Goal: Information Seeking & Learning: Find specific fact

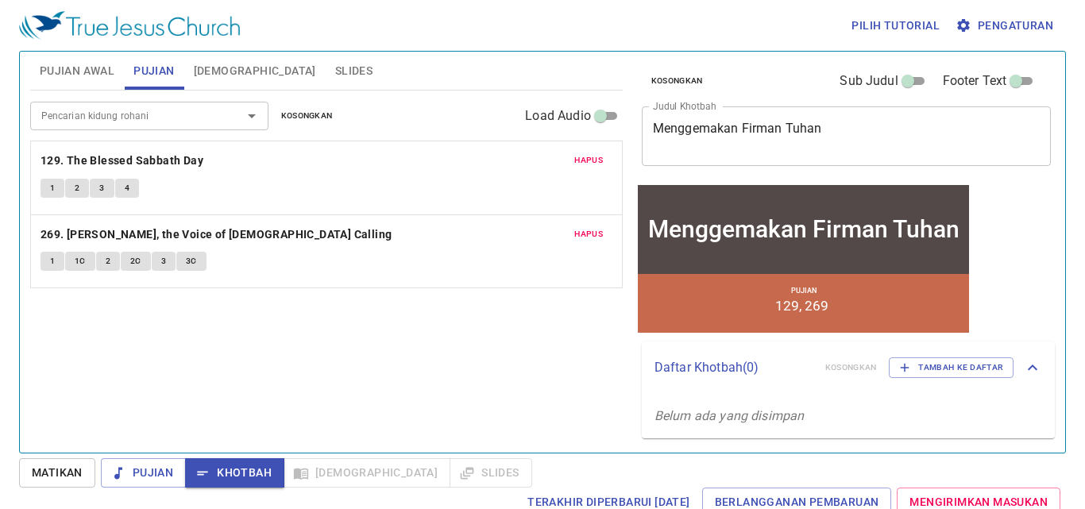
click at [572, 173] on div "Hapus 129. The Blessed Sabbath Day 1 2 3 4" at bounding box center [326, 177] width 591 height 73
click at [572, 174] on div "Hapus 129. The Blessed Sabbath Day 1 2 3 4" at bounding box center [326, 177] width 591 height 73
click at [56, 57] on button "Pujian Awal" at bounding box center [77, 71] width 94 height 38
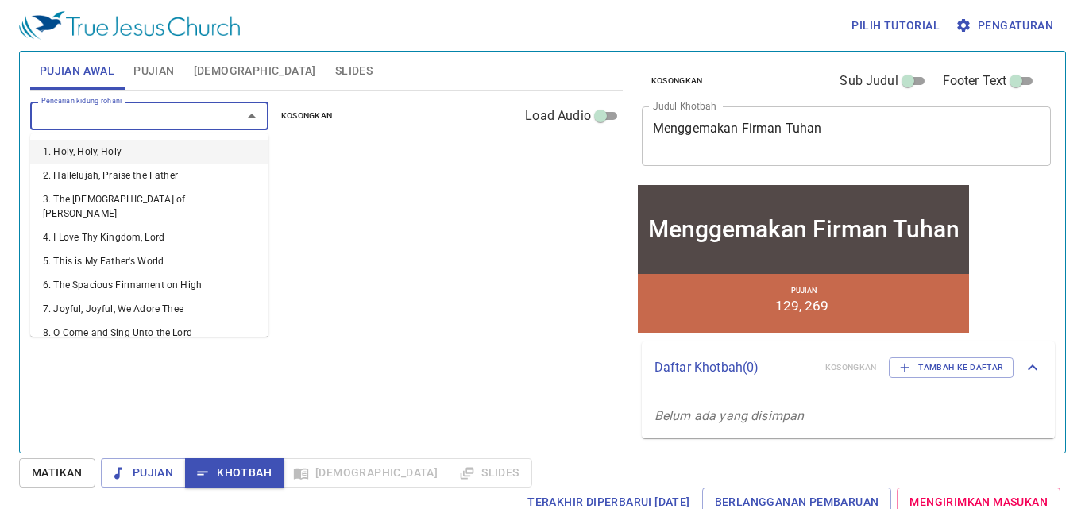
click at [149, 119] on input "Pencarian kidung rohani" at bounding box center [126, 115] width 182 height 18
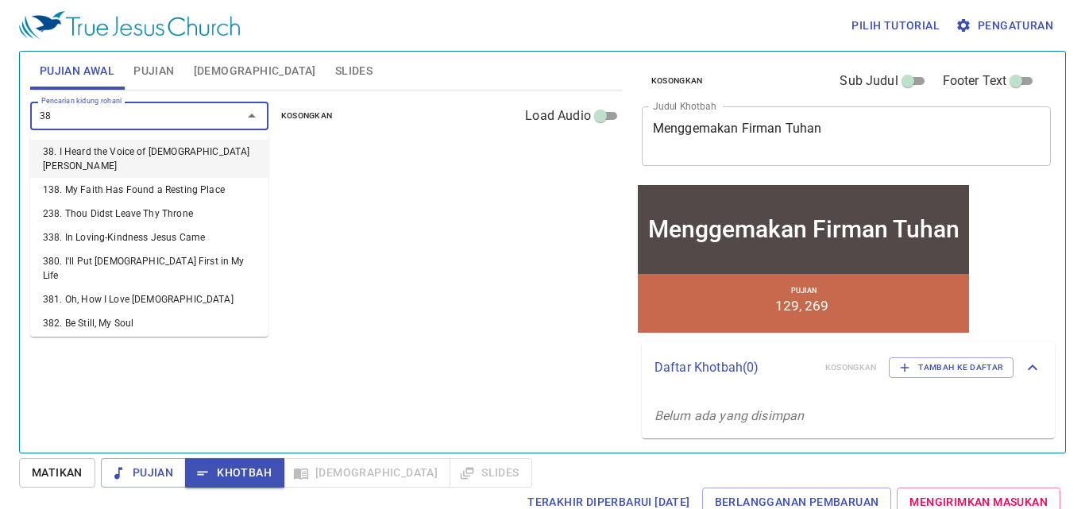
type input "382"
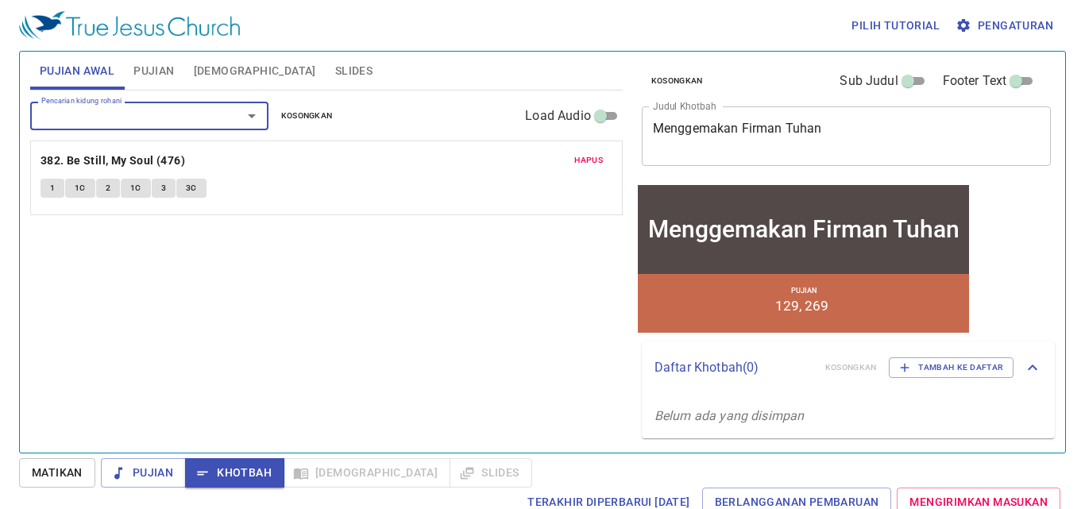
click at [158, 125] on input "Pencarian kidung rohani" at bounding box center [126, 115] width 182 height 18
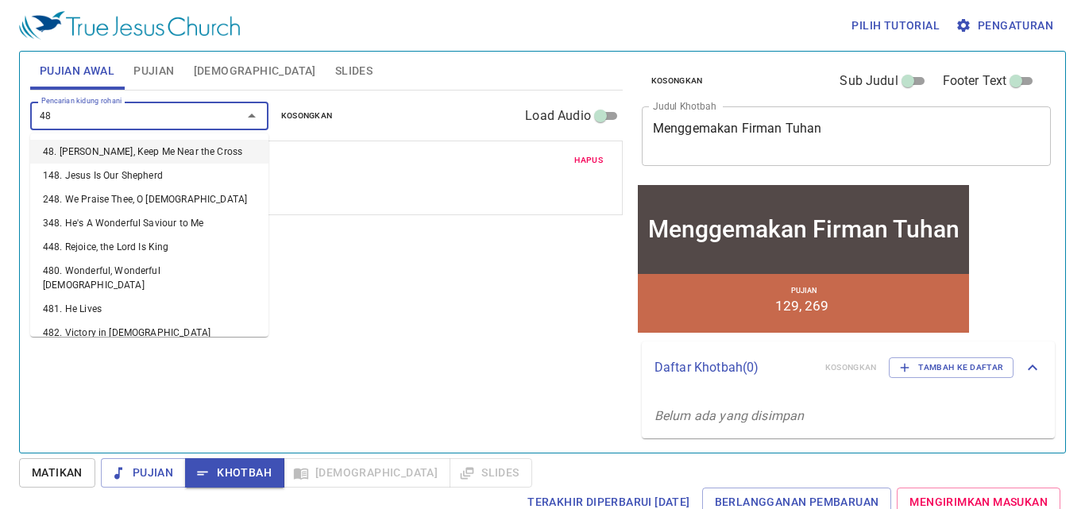
type input "489"
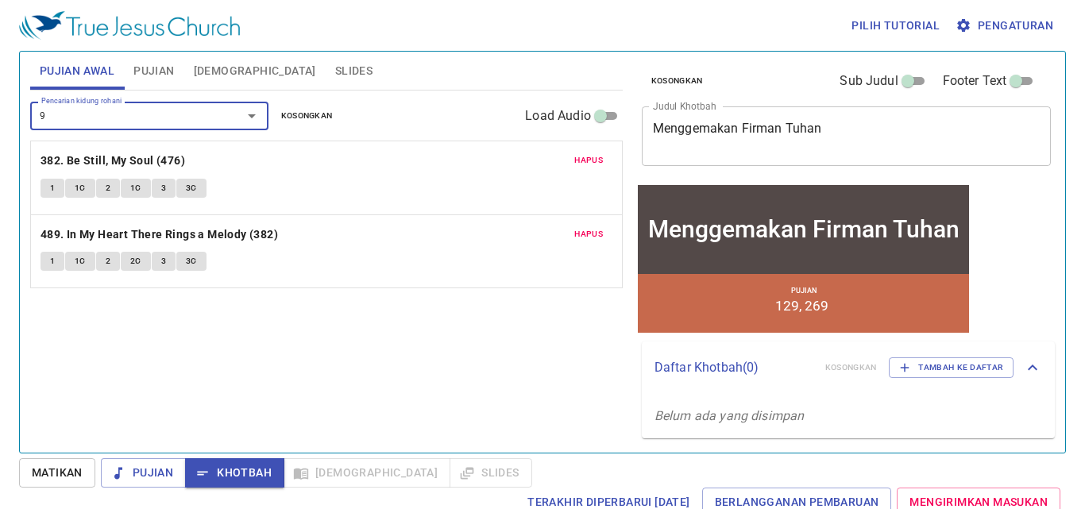
type input "95"
click at [593, 157] on span "Hapus" at bounding box center [588, 160] width 29 height 14
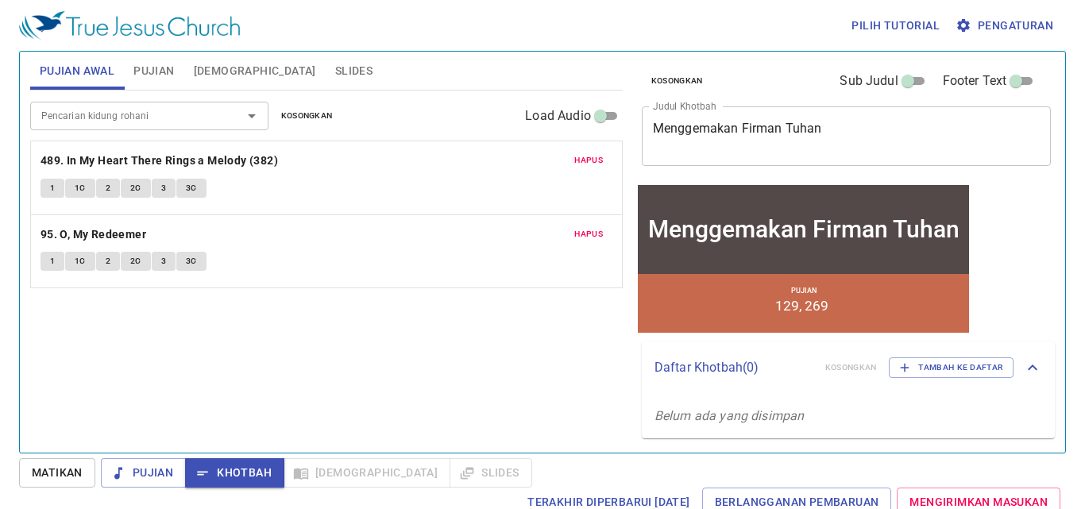
drag, startPoint x: 400, startPoint y: 364, endPoint x: 530, endPoint y: 331, distance: 134.4
drag, startPoint x: 530, startPoint y: 331, endPoint x: 504, endPoint y: 380, distance: 55.8
click at [503, 380] on div "Pencarian kidung rohani Pencarian kidung rohani Kosongkan Load Audio Hapus 489.…" at bounding box center [326, 265] width 592 height 349
drag, startPoint x: 502, startPoint y: 377, endPoint x: 467, endPoint y: 380, distance: 35.1
click at [467, 380] on div "Pencarian kidung rohani Pencarian kidung rohani Kosongkan Load Audio Hapus 489.…" at bounding box center [326, 265] width 592 height 349
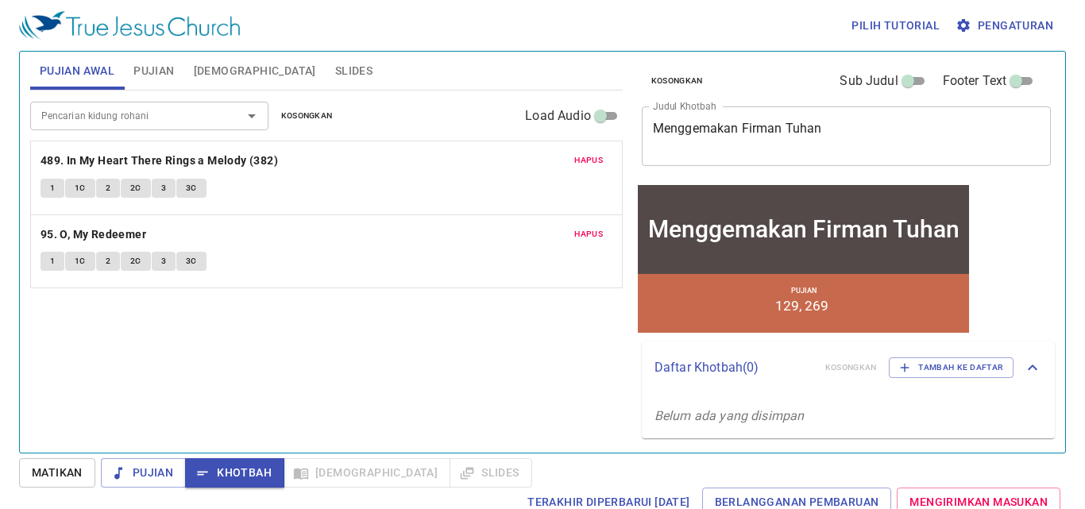
drag, startPoint x: 467, startPoint y: 380, endPoint x: 563, endPoint y: 324, distance: 111.4
drag, startPoint x: 563, startPoint y: 324, endPoint x: 499, endPoint y: 341, distance: 65.7
click at [488, 359] on div "Pencarian kidung rohani Pencarian kidung rohani Kosongkan Load Audio Hapus 489.…" at bounding box center [326, 265] width 592 height 349
click at [499, 341] on div "Pencarian kidung rohani Pencarian kidung rohani Kosongkan Load Audio Hapus 489.…" at bounding box center [326, 265] width 592 height 349
drag, startPoint x: 499, startPoint y: 341, endPoint x: 483, endPoint y: 326, distance: 22.0
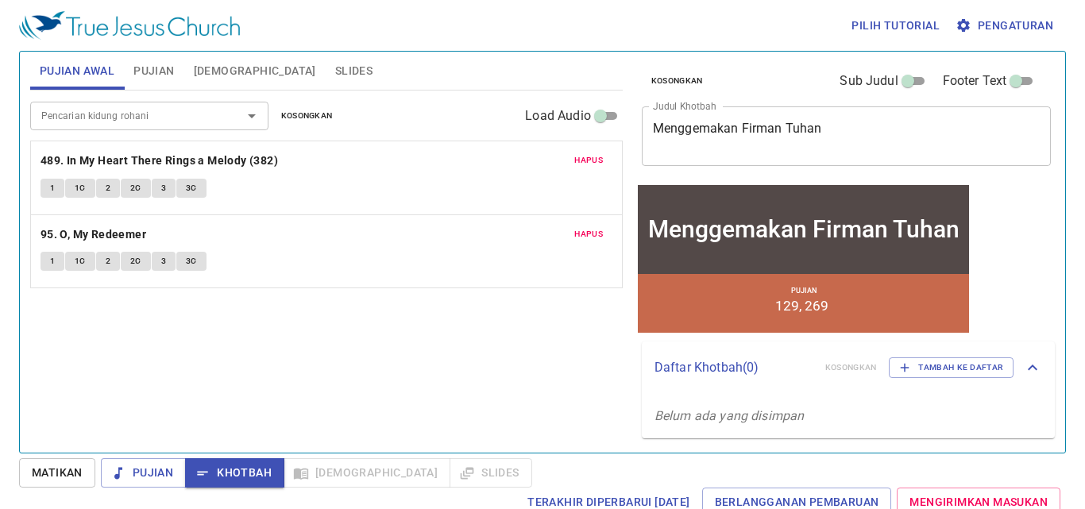
click at [484, 340] on div "Pencarian kidung rohani Pencarian kidung rohani Kosongkan Load Audio Hapus 489.…" at bounding box center [326, 265] width 592 height 349
click at [483, 326] on div "Pencarian kidung rohani Pencarian kidung rohani Kosongkan Load Audio Hapus 489.…" at bounding box center [326, 265] width 592 height 349
drag, startPoint x: 483, startPoint y: 326, endPoint x: 473, endPoint y: 330, distance: 10.3
click at [473, 339] on div "Pencarian kidung rohani Pencarian kidung rohani Kosongkan Load Audio Hapus 489.…" at bounding box center [326, 265] width 592 height 349
click at [473, 327] on div "Pencarian kidung rohani Pencarian kidung rohani Kosongkan Load Audio Hapus 489.…" at bounding box center [326, 265] width 592 height 349
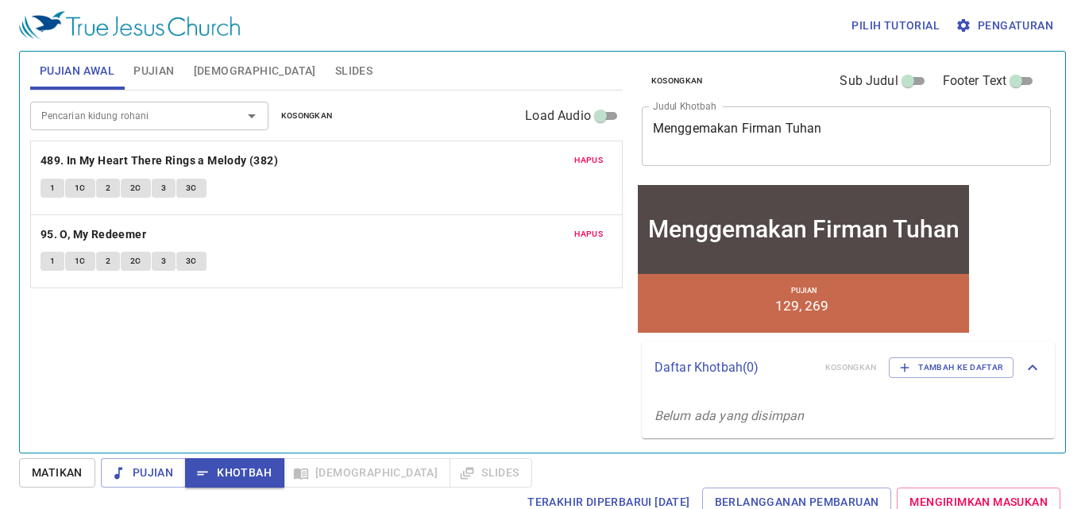
click at [473, 327] on div "Pencarian kidung rohani Pencarian kidung rohani Kosongkan Load Audio Hapus 489.…" at bounding box center [326, 265] width 592 height 349
click at [473, 328] on div "Pencarian kidung rohani Pencarian kidung rohani Kosongkan Load Audio Hapus 489.…" at bounding box center [326, 265] width 592 height 349
drag, startPoint x: 472, startPoint y: 330, endPoint x: 437, endPoint y: 364, distance: 48.9
click at [461, 344] on div "Pencarian kidung rohani Pencarian kidung rohani Kosongkan Load Audio Hapus 489.…" at bounding box center [326, 265] width 592 height 349
click at [432, 372] on div "Pencarian kidung rohani Pencarian kidung rohani Kosongkan Load Audio Hapus 489.…" at bounding box center [326, 265] width 592 height 349
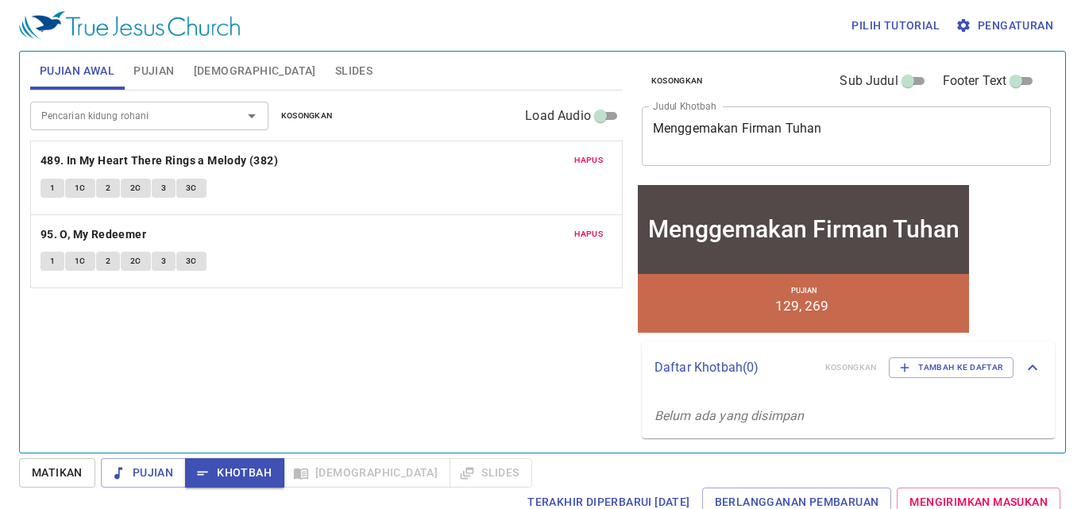
click at [430, 372] on div "Pencarian kidung rohani Pencarian kidung rohani Kosongkan Load Audio Hapus 489.…" at bounding box center [326, 265] width 592 height 349
click at [157, 77] on span "Pujian" at bounding box center [153, 71] width 40 height 20
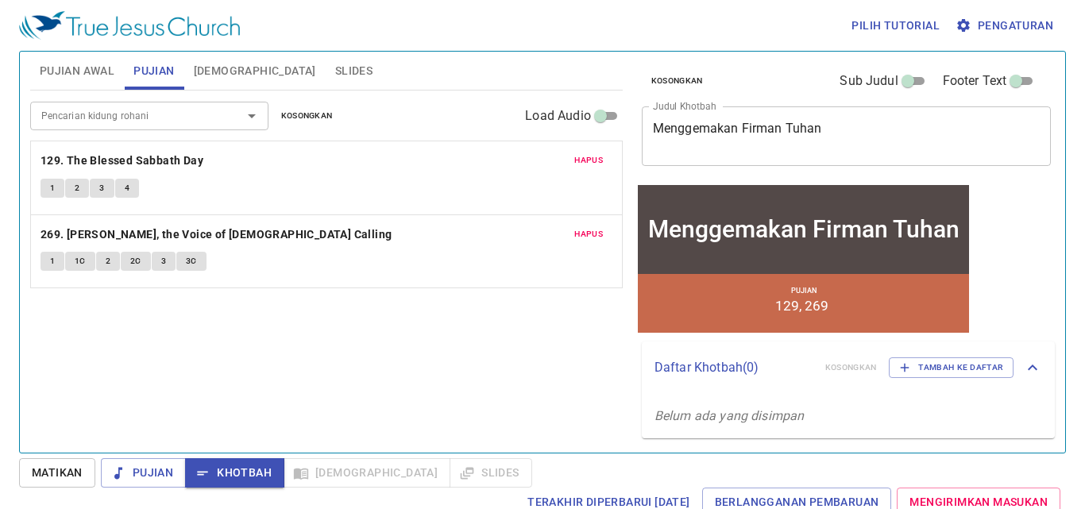
drag, startPoint x: 674, startPoint y: 25, endPoint x: 450, endPoint y: 342, distance: 388.0
click at [83, 61] on span "Pujian Awal" at bounding box center [77, 71] width 75 height 20
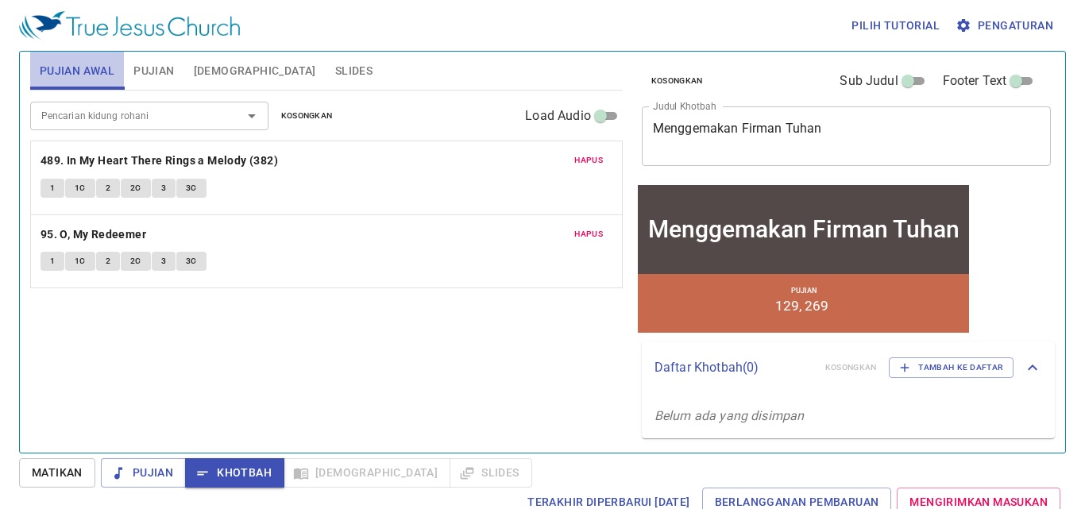
click at [83, 61] on span "Pujian Awal" at bounding box center [77, 71] width 75 height 20
click at [164, 72] on span "Pujian" at bounding box center [153, 71] width 40 height 20
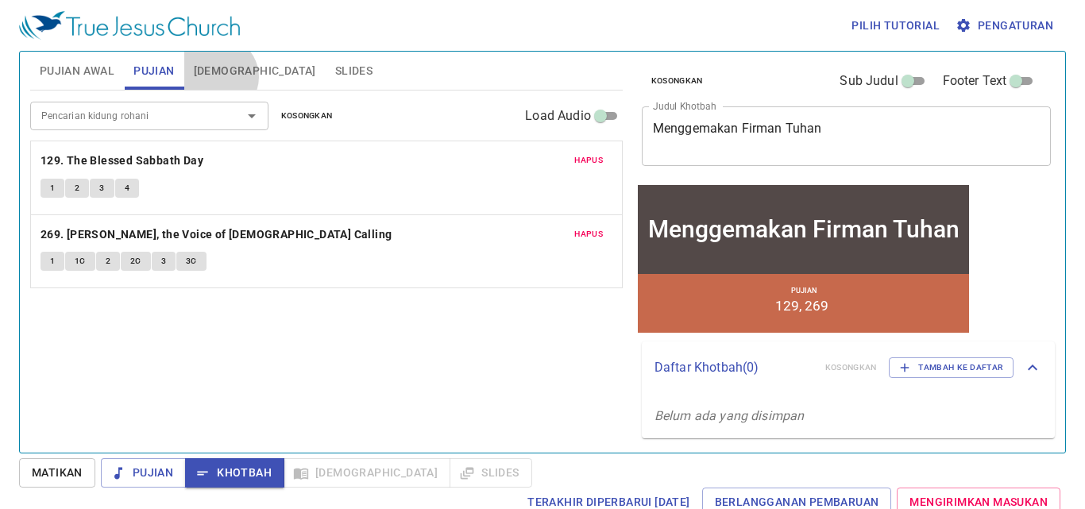
click at [217, 77] on span "[DEMOGRAPHIC_DATA]" at bounding box center [255, 71] width 122 height 20
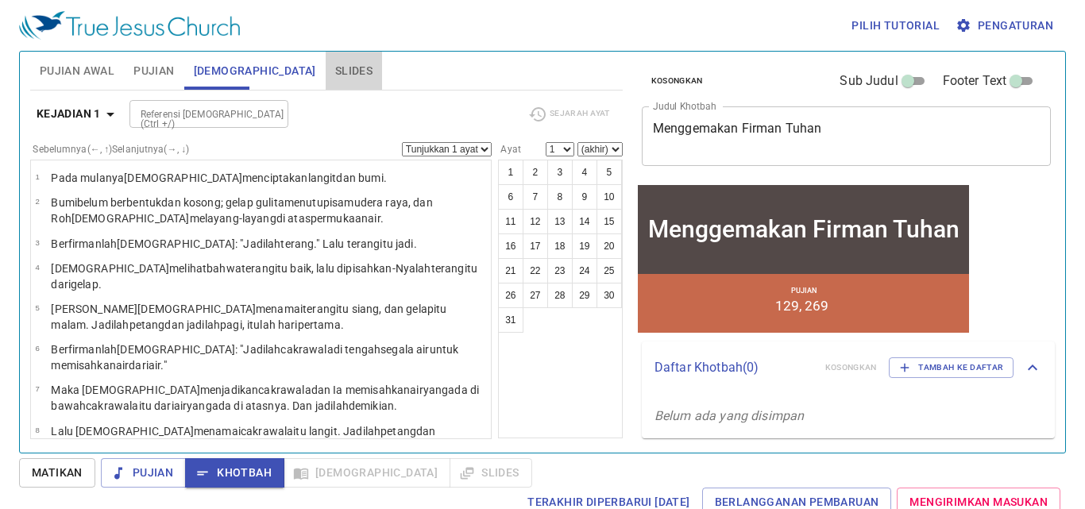
click at [335, 65] on span "Slides" at bounding box center [353, 71] width 37 height 20
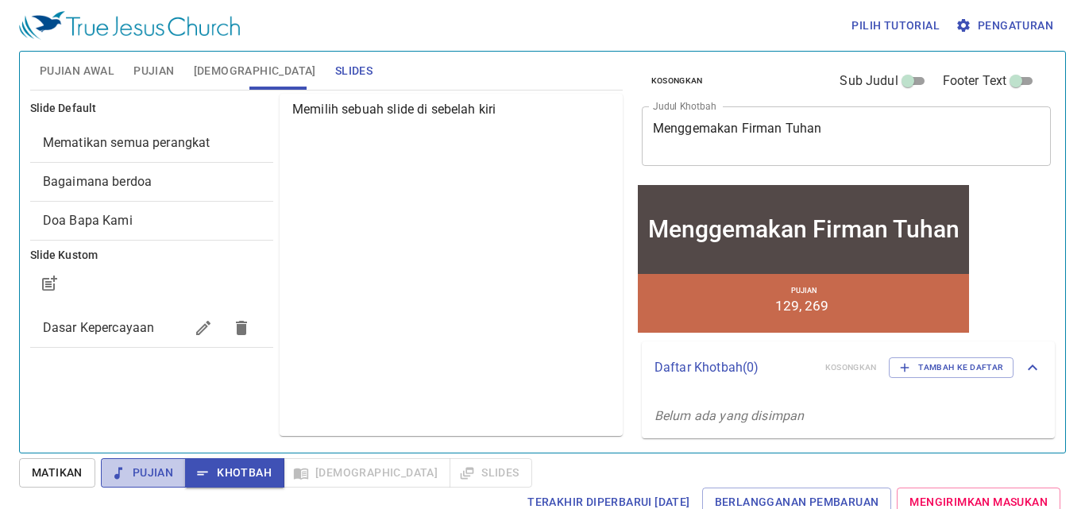
click at [134, 477] on span "Pujian" at bounding box center [144, 473] width 60 height 20
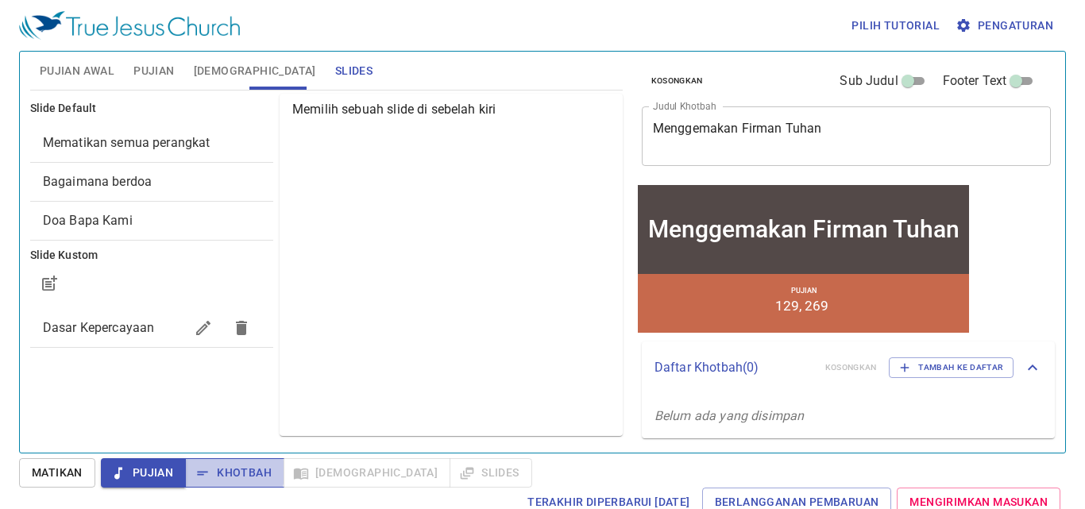
click at [209, 472] on icon "button" at bounding box center [203, 473] width 16 height 16
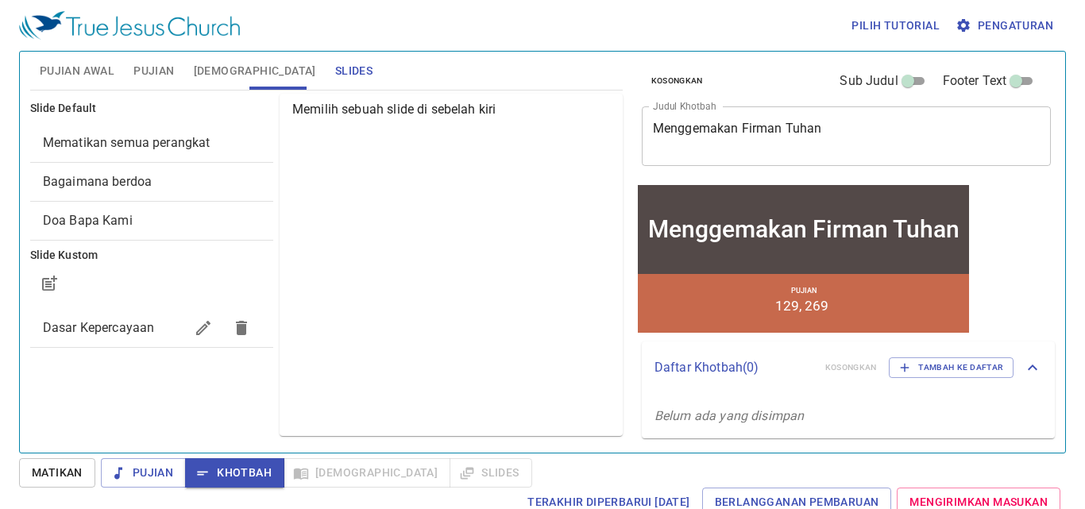
click at [100, 75] on span "Pujian Awal" at bounding box center [77, 71] width 75 height 20
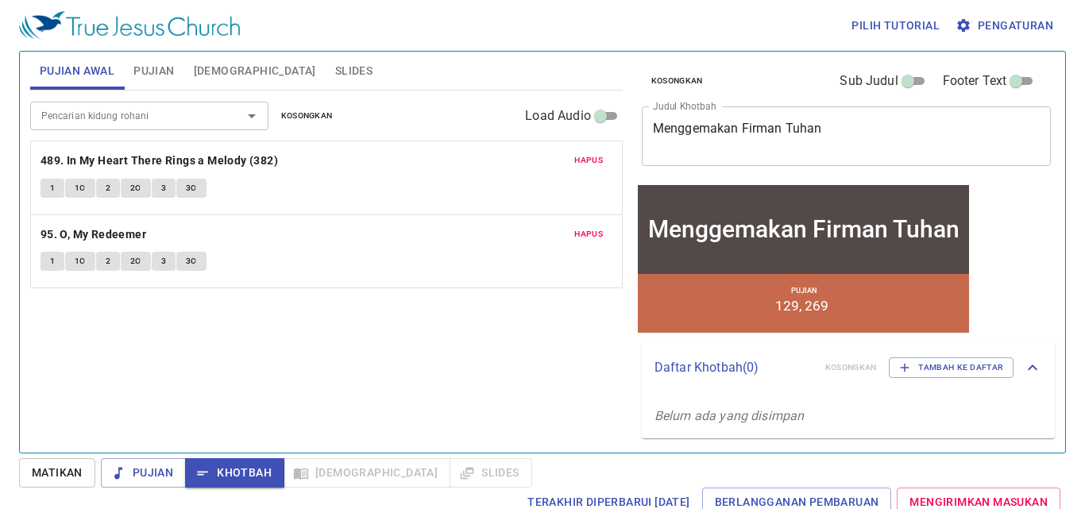
drag, startPoint x: 150, startPoint y: 463, endPoint x: 148, endPoint y: 455, distance: 8.1
click at [151, 463] on span "Pujian" at bounding box center [144, 473] width 60 height 20
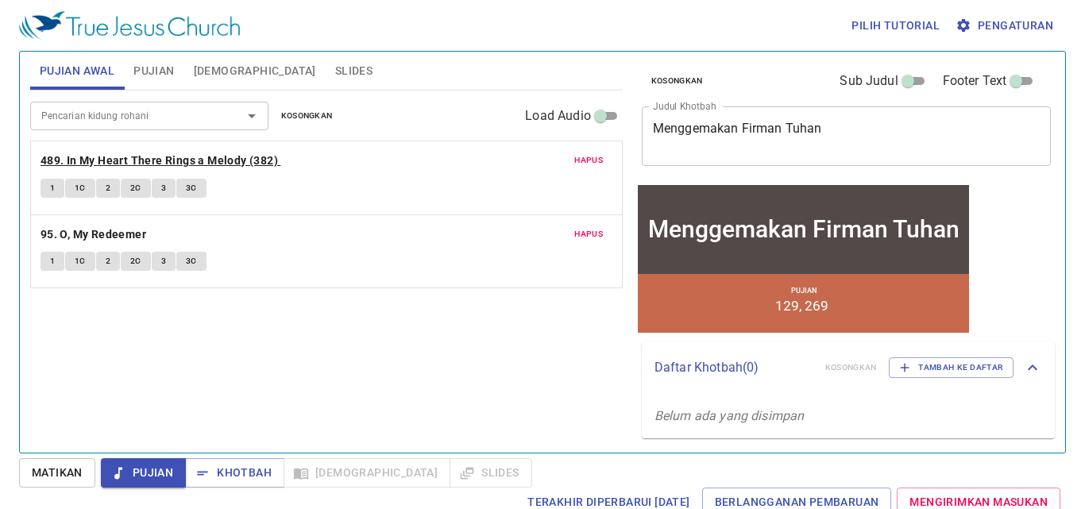
click at [83, 163] on b "489. In My Heart There Rings a Melody (382)" at bounding box center [158, 161] width 237 height 20
click at [50, 193] on span "1" at bounding box center [52, 188] width 5 height 14
click at [54, 191] on span "1" at bounding box center [52, 188] width 5 height 14
click at [103, 194] on button "2" at bounding box center [108, 188] width 24 height 19
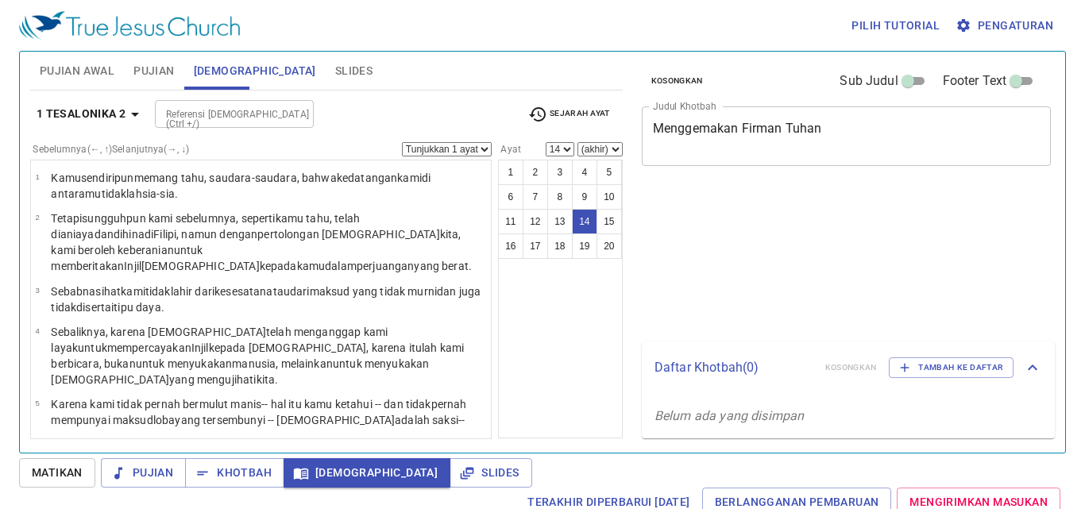
select select "14"
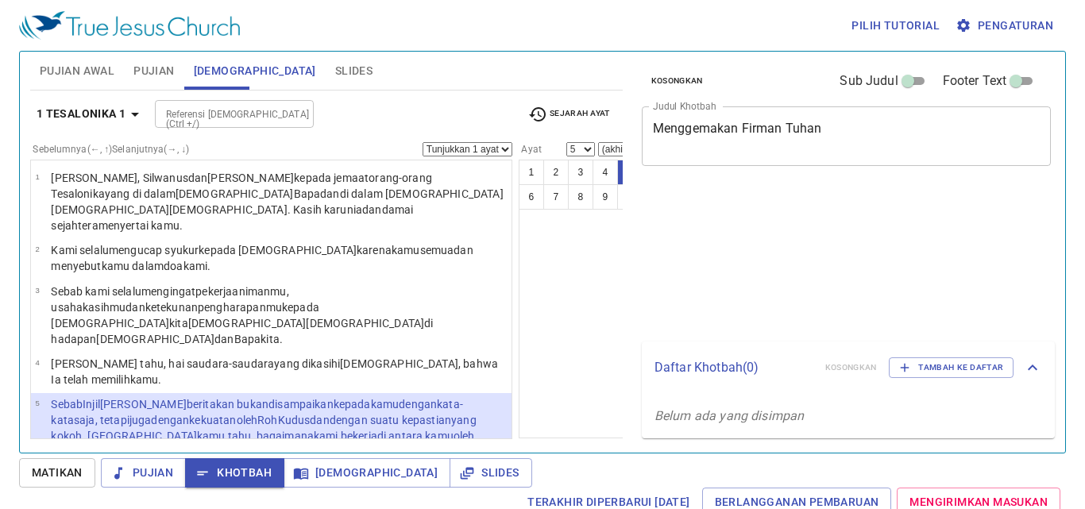
select select "5"
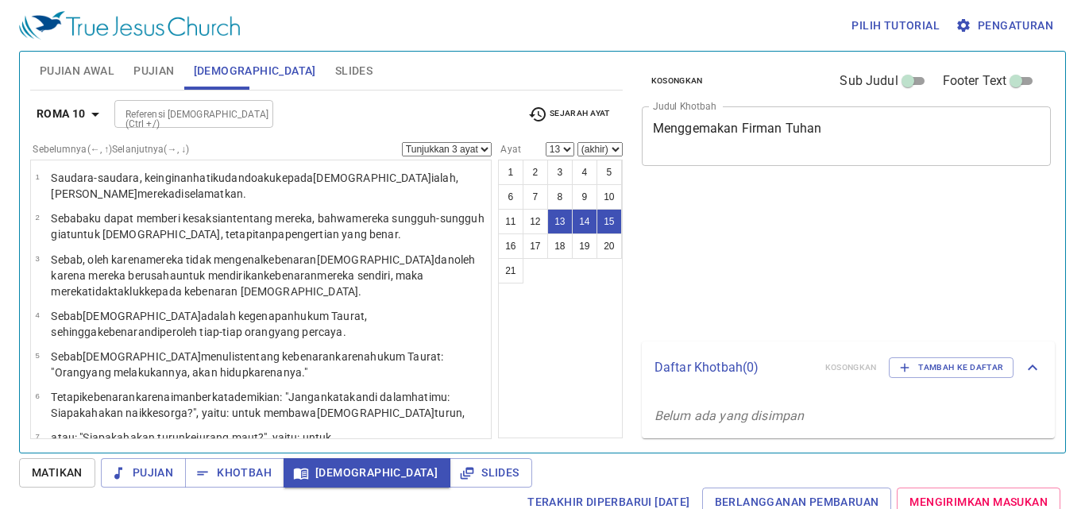
select select "3"
select select "13"
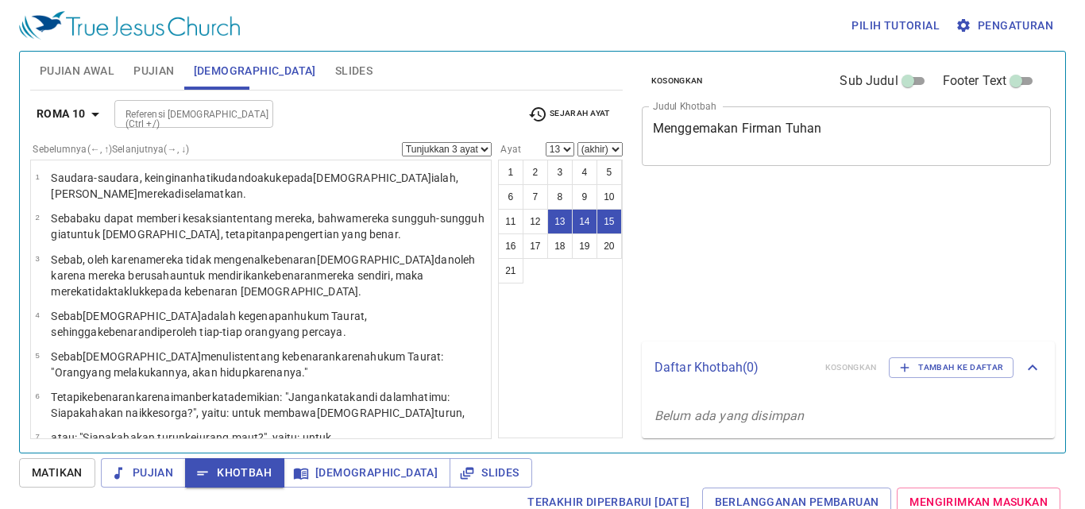
select select "3"
select select "13"
